Goal: Task Accomplishment & Management: Use online tool/utility

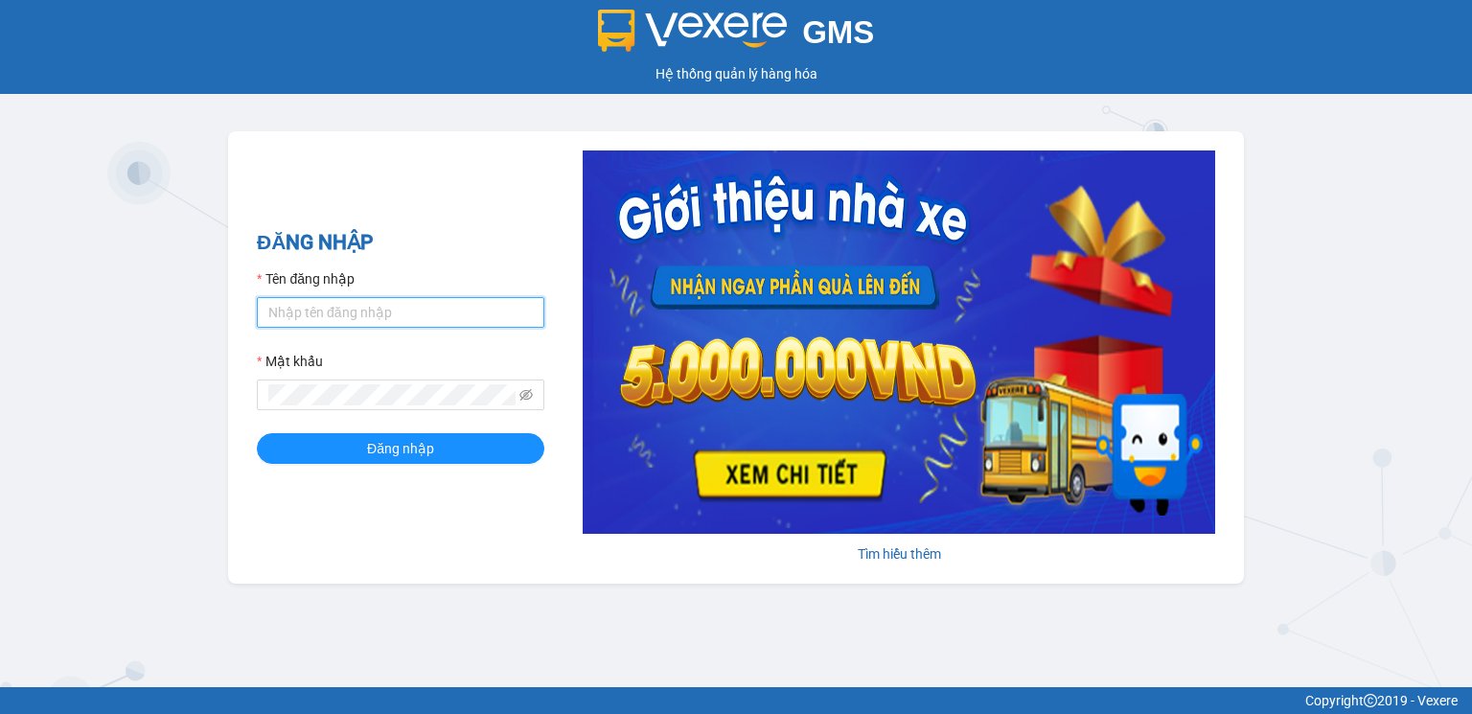
click at [380, 311] on input "Tên đăng nhập" at bounding box center [401, 312] width 288 height 31
type input "thanhhieu.tienoanh"
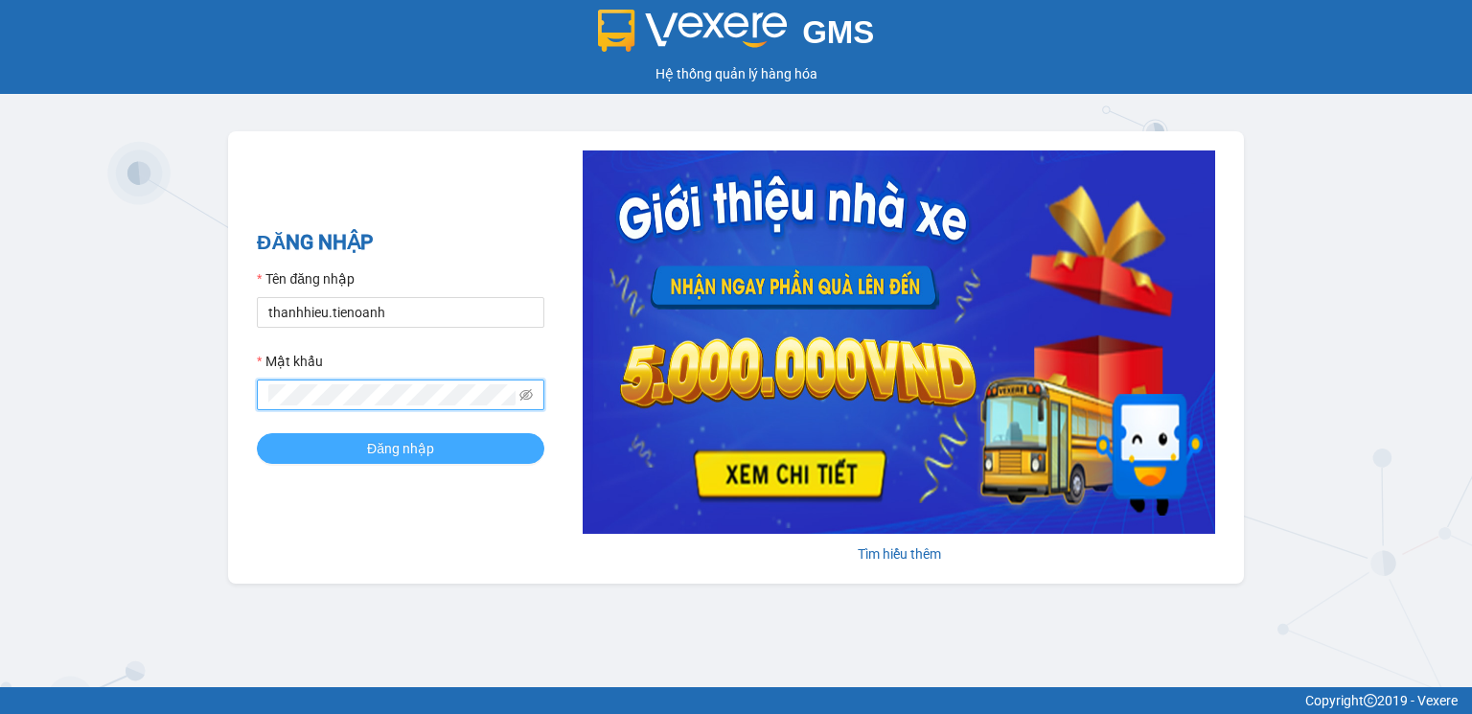
click at [369, 456] on span "Đăng nhập" at bounding box center [400, 448] width 67 height 21
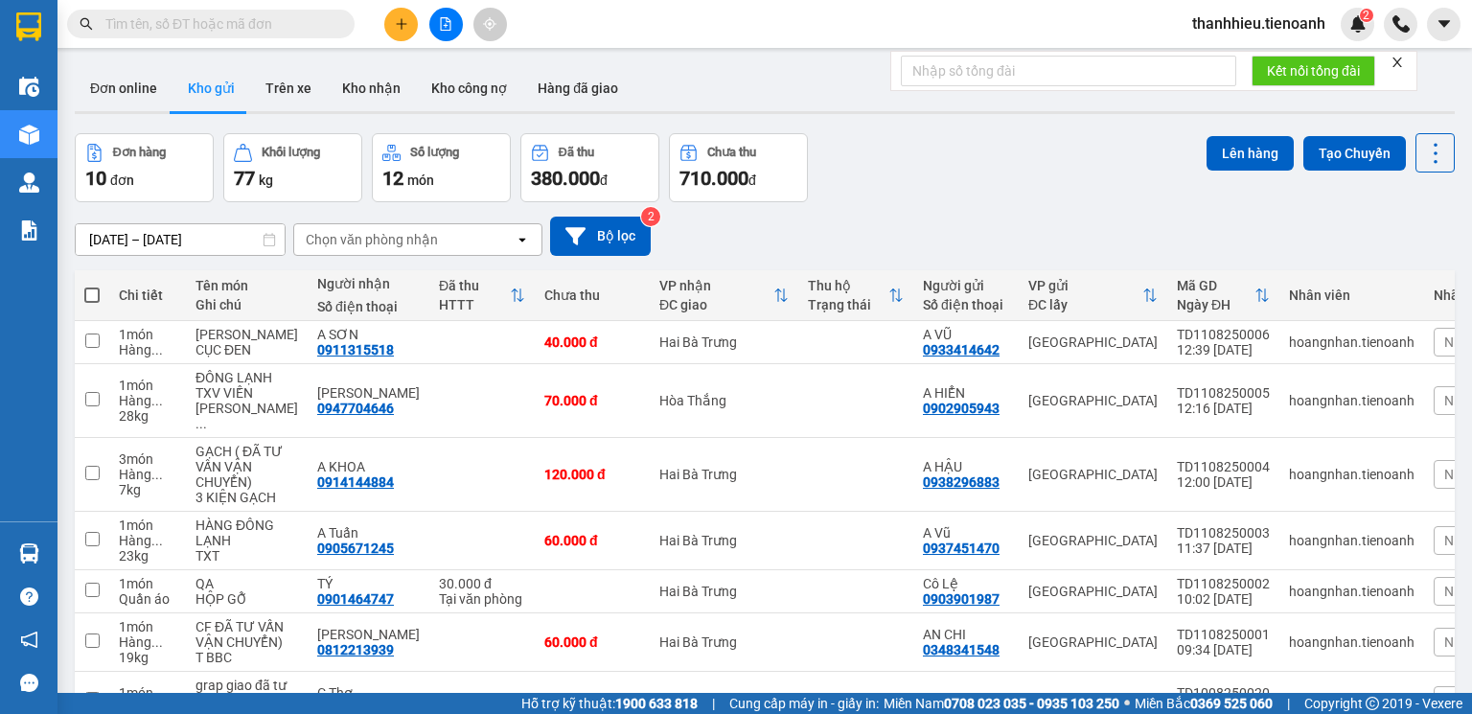
click at [1396, 61] on icon "close" at bounding box center [1397, 62] width 13 height 13
